Goal: Task Accomplishment & Management: Manage account settings

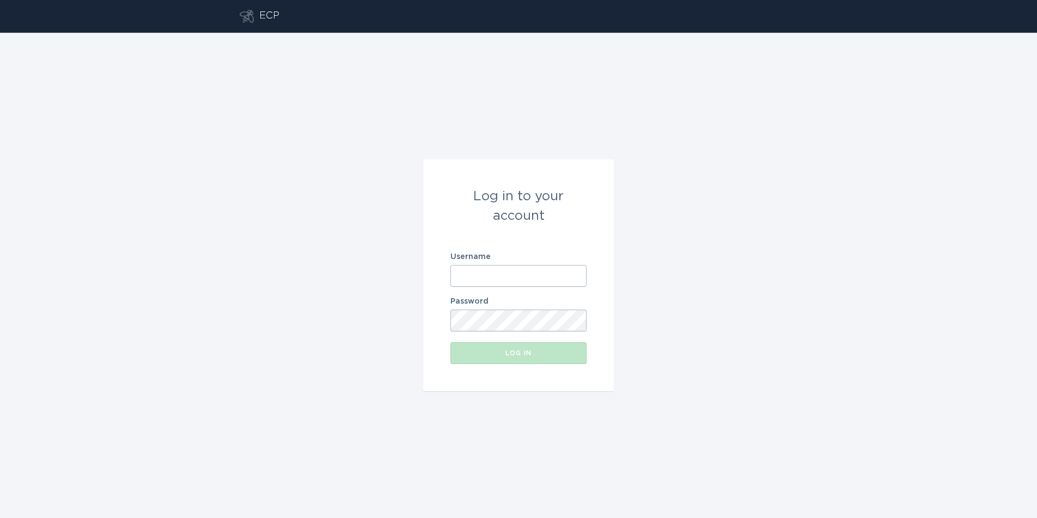
click at [527, 267] on input "Username" at bounding box center [518, 276] width 136 height 22
paste input "[EMAIL_ADDRESS][DOMAIN_NAME]"
type input "[EMAIL_ADDRESS][DOMAIN_NAME]"
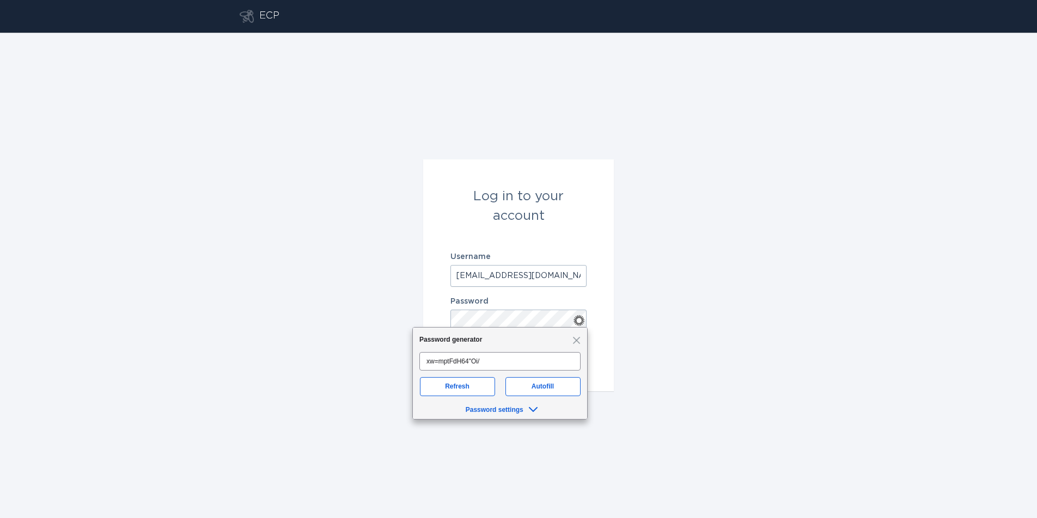
click at [676, 258] on div "Log in to your account Username [EMAIL_ADDRESS][DOMAIN_NAME] Password Log in" at bounding box center [518, 276] width 1037 height 486
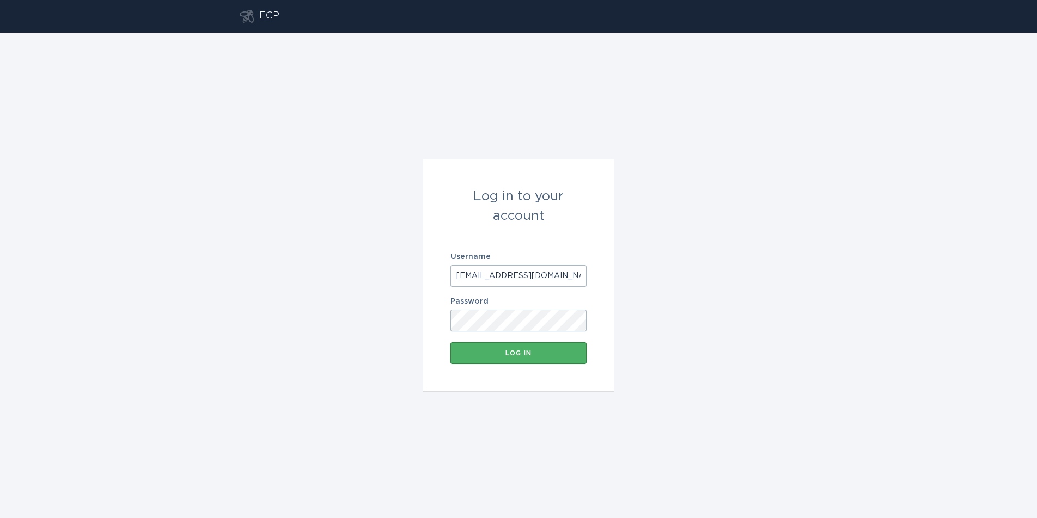
click at [538, 347] on button "Log in" at bounding box center [518, 353] width 136 height 22
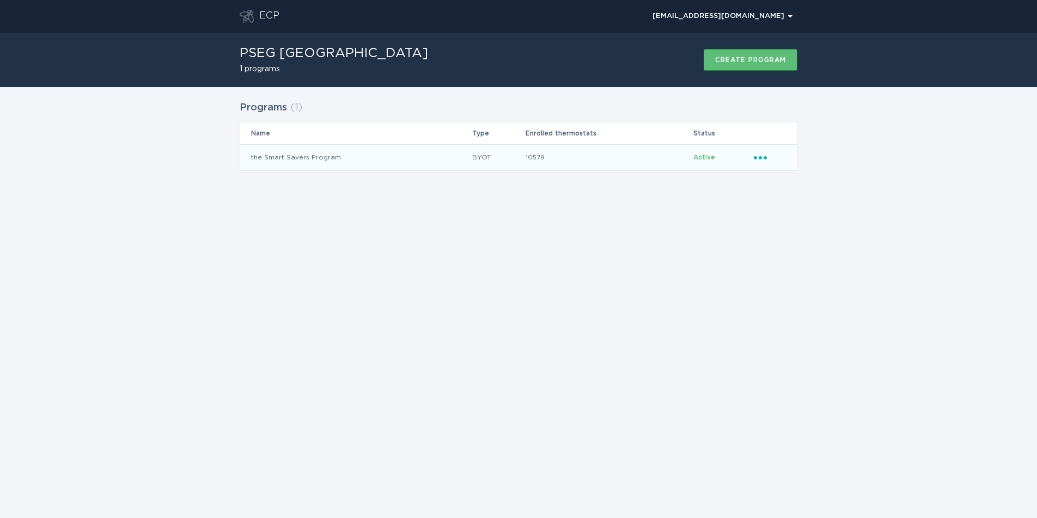
click at [756, 157] on icon "Popover menu" at bounding box center [760, 157] width 13 height 3
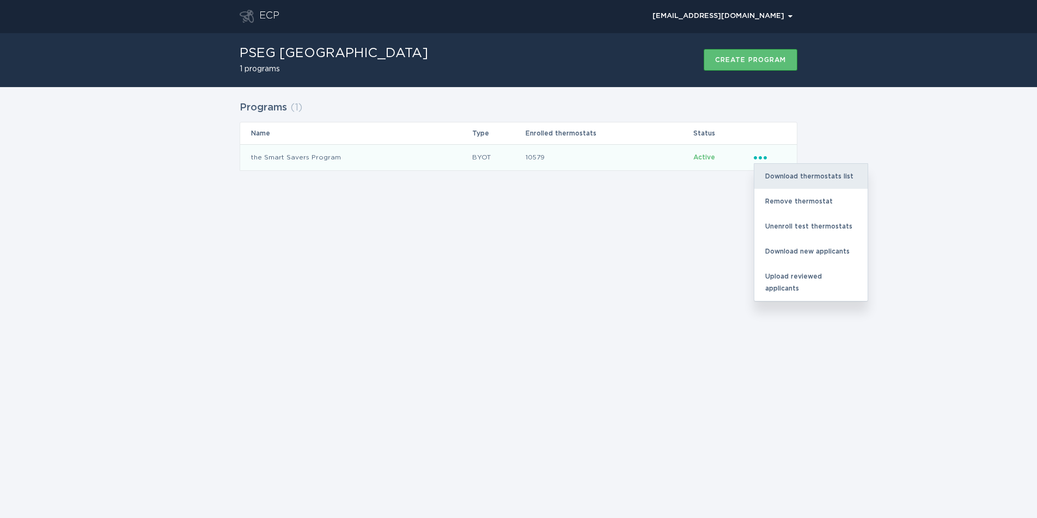
click at [773, 176] on div "Download thermostats list" at bounding box center [810, 176] width 113 height 25
